Goal: Transaction & Acquisition: Subscribe to service/newsletter

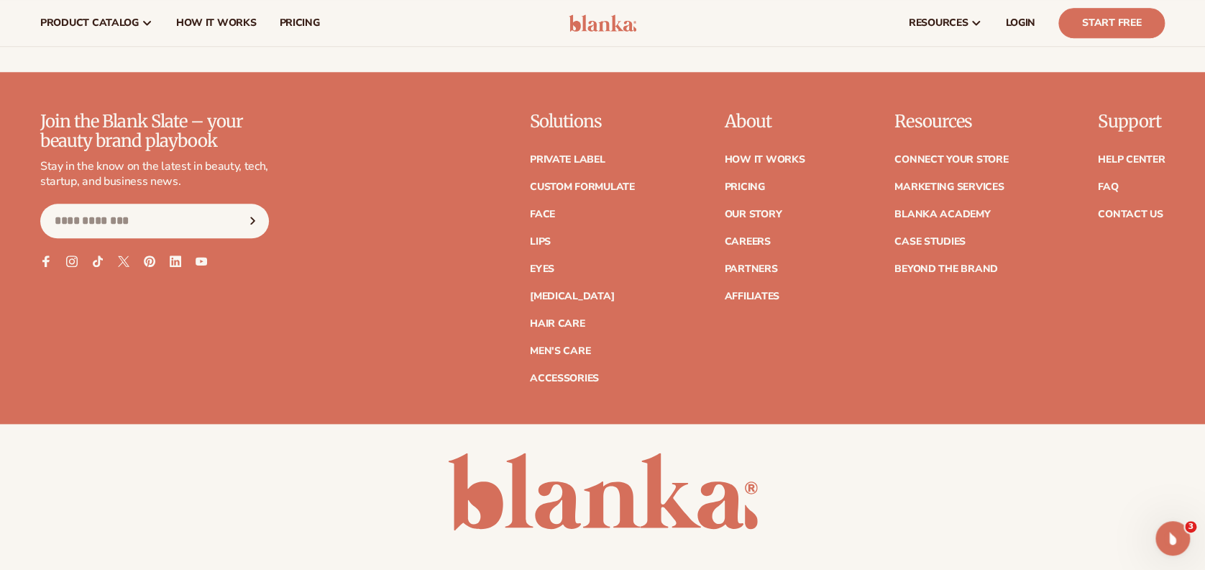
click at [382, 332] on div "Join the Blank Slate – your beauty brand playbook Stay in the know on the lates…" at bounding box center [602, 247] width 1125 height 270
click at [264, 121] on p "Join the Blank Slate – your beauty brand playbook" at bounding box center [154, 131] width 229 height 38
click at [219, 115] on p "Join the Blank Slate – your beauty brand playbook" at bounding box center [154, 131] width 229 height 38
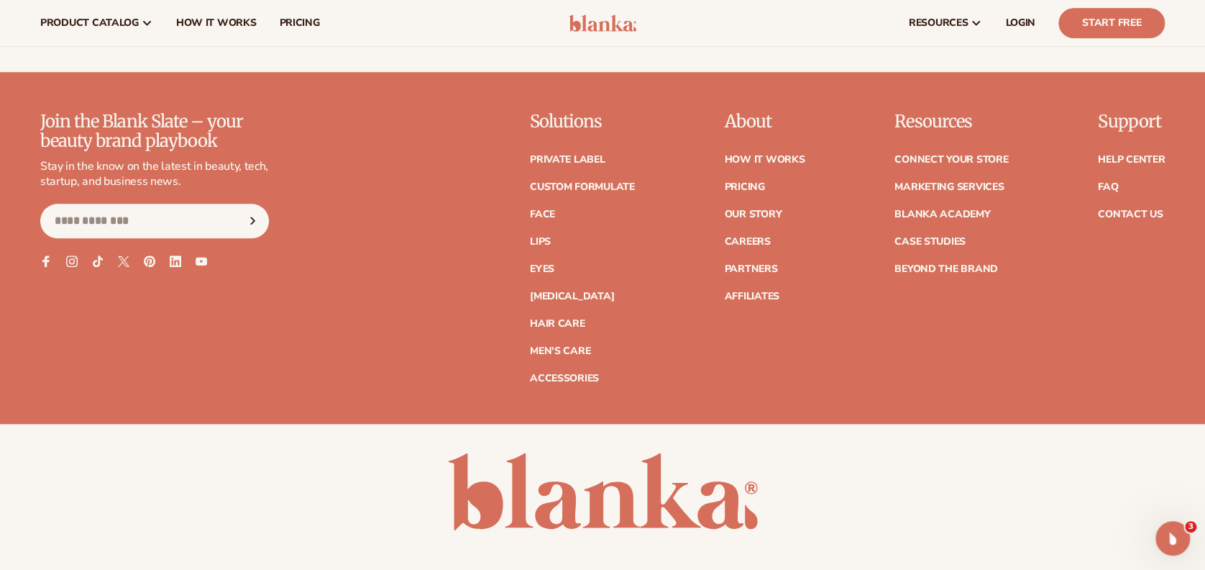
click at [232, 159] on p "Stay in the know on the latest in beauty, tech, startup, and business news." at bounding box center [154, 174] width 229 height 30
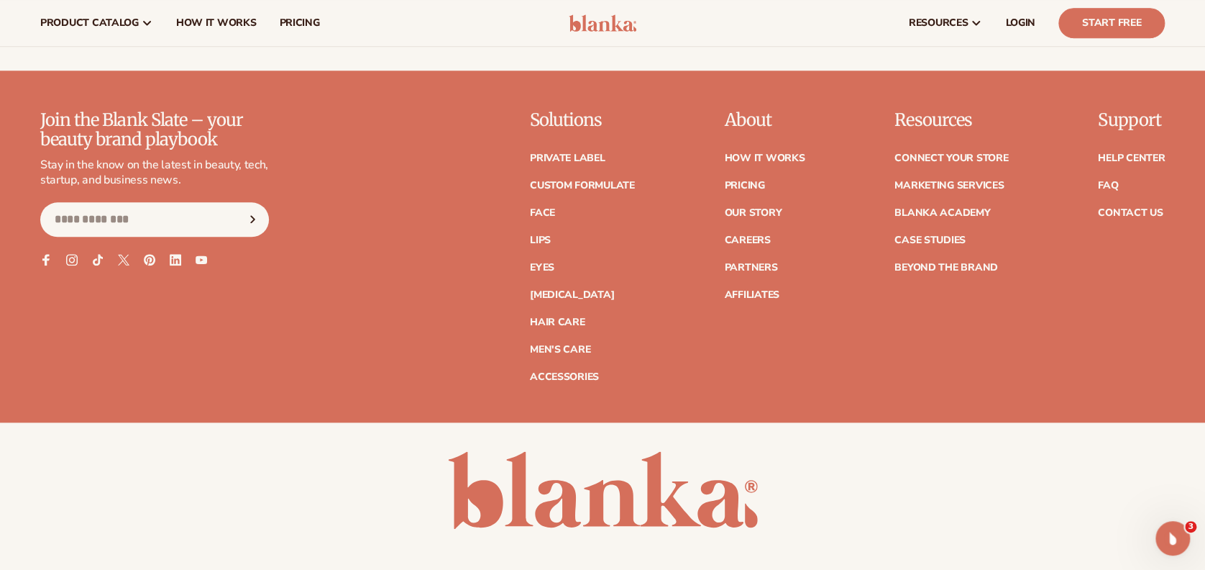
scroll to position [6127, 0]
drag, startPoint x: 40, startPoint y: 157, endPoint x: 197, endPoint y: 187, distance: 160.2
click at [197, 187] on div "Join the Blank Slate – your beauty brand playbook Stay in the know on the lates…" at bounding box center [602, 266] width 1205 height 311
copy div "Stay in the know on the latest in beauty, tech, startup, and business news."
